Goal: Navigation & Orientation: Find specific page/section

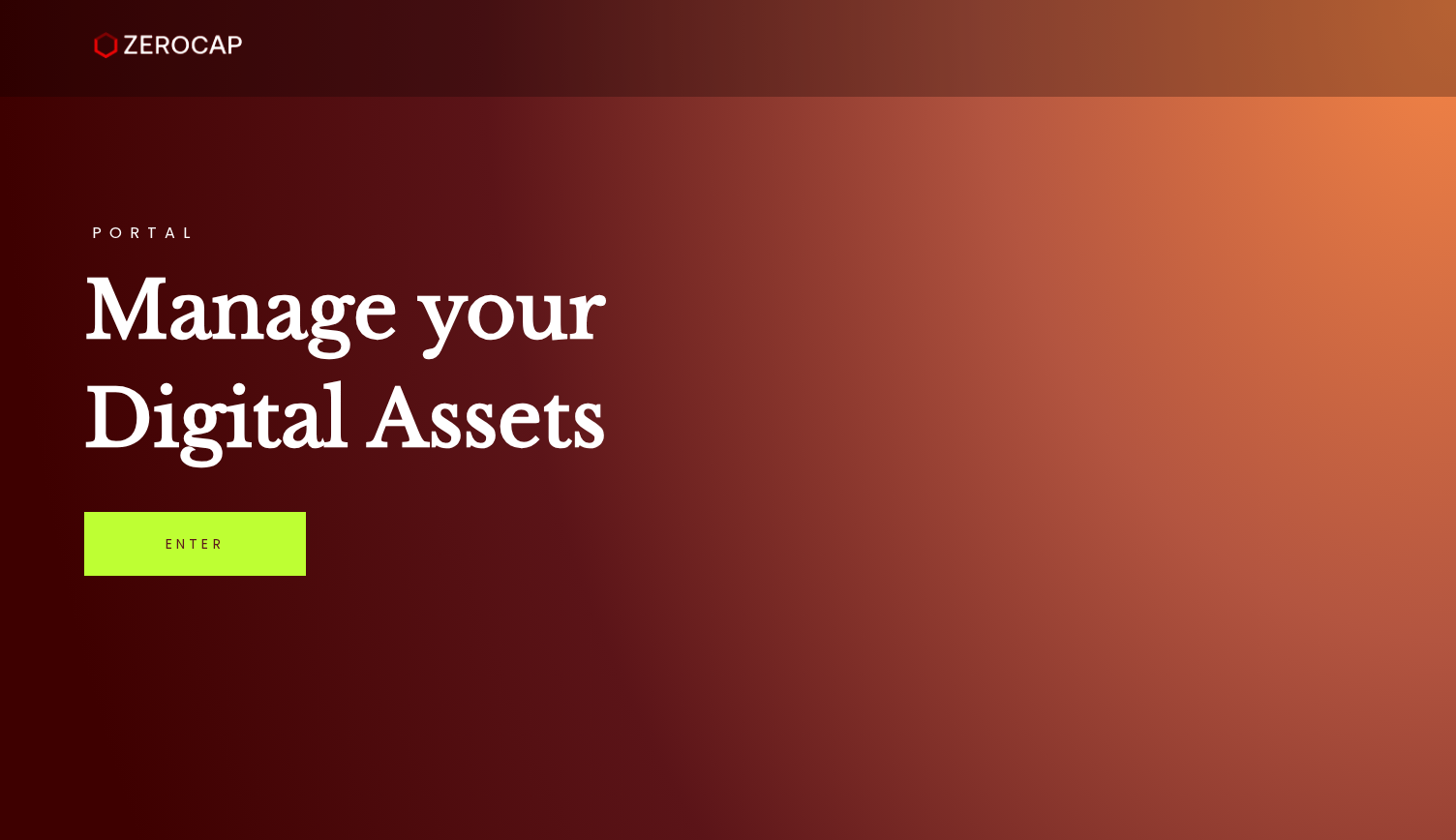
click at [234, 535] on link "Enter" at bounding box center [195, 544] width 222 height 64
